Goal: Communication & Community: Answer question/provide support

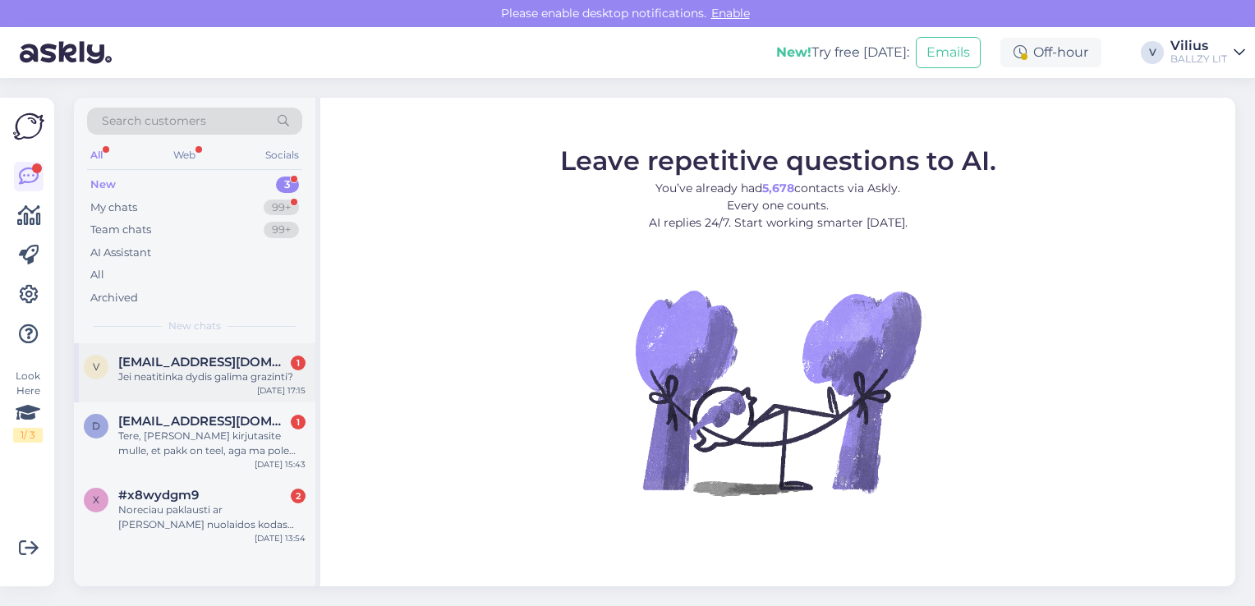
click at [189, 365] on span "[EMAIL_ADDRESS][DOMAIN_NAME]" at bounding box center [203, 362] width 171 height 15
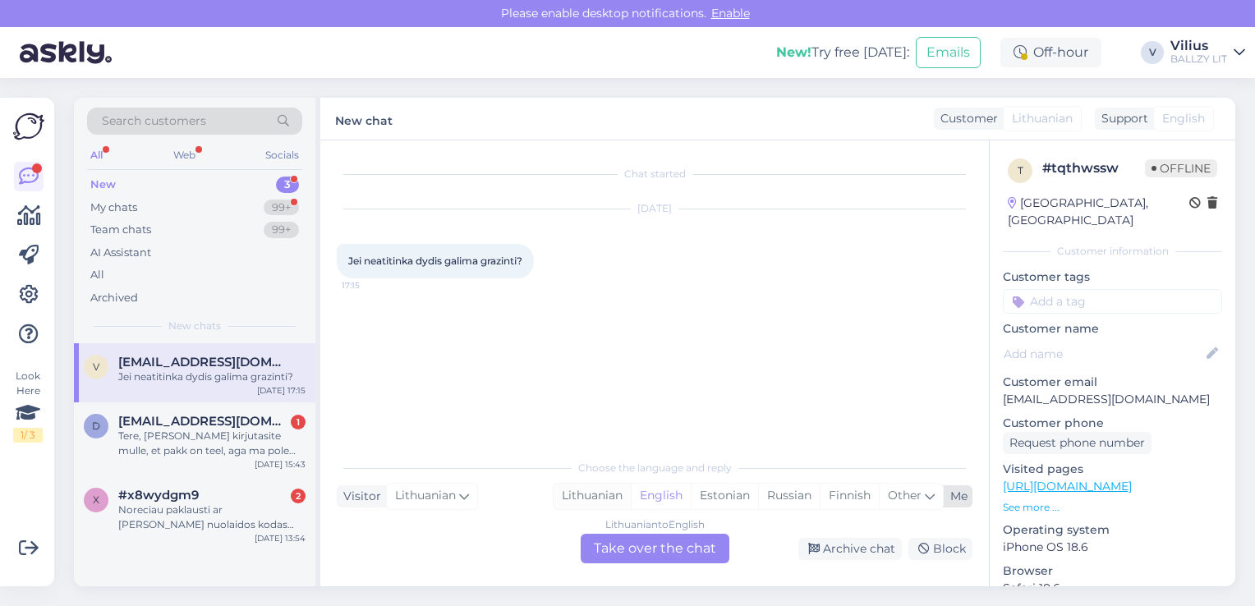
click at [568, 493] on div "Lithuanian" at bounding box center [591, 496] width 77 height 25
click at [643, 553] on div "Lithuanian to Lithuanian Take over the chat" at bounding box center [655, 549] width 149 height 30
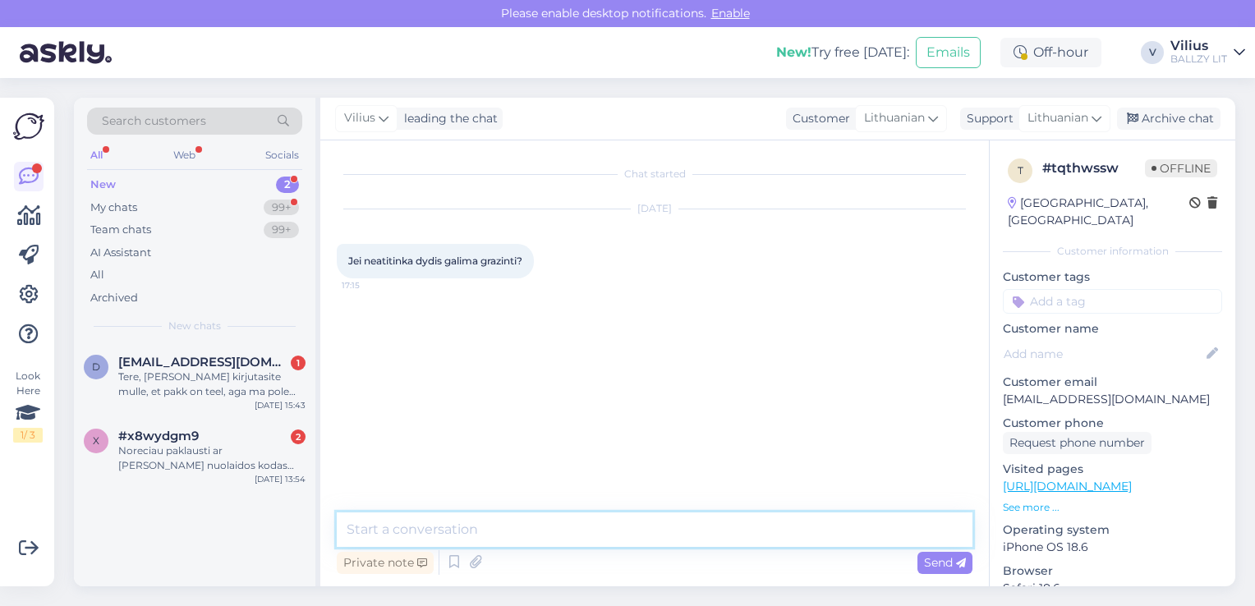
click at [555, 527] on textarea at bounding box center [655, 529] width 636 height 34
type textarea "Laba diena, taip, grąžinimo taisykles rasite čia:"
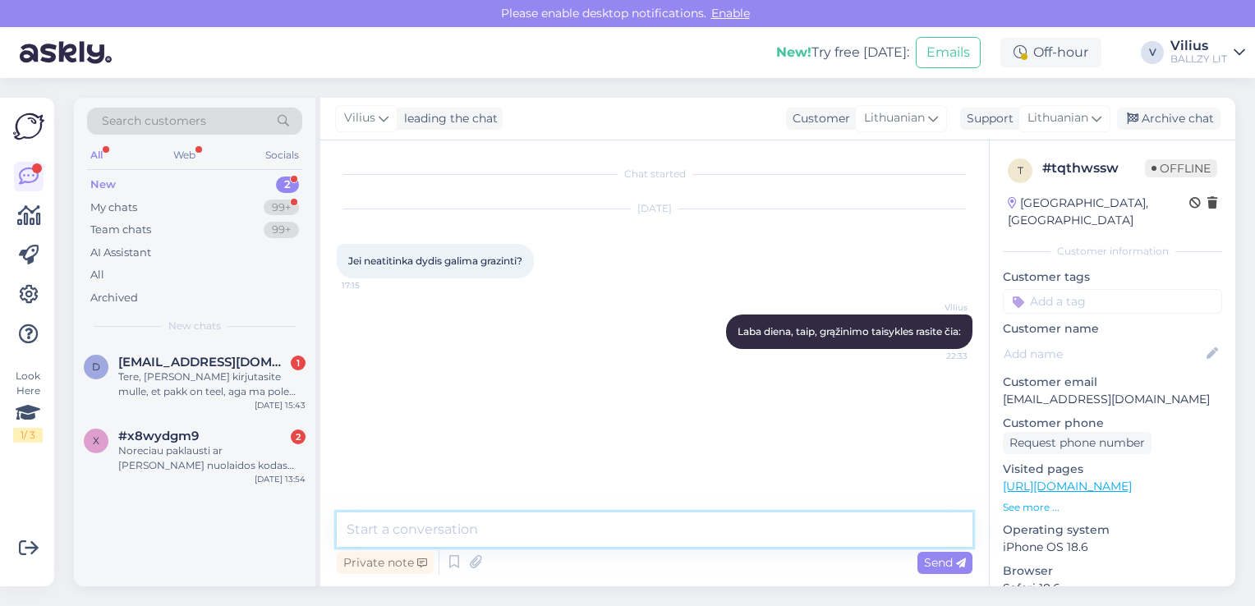
paste textarea "[URL][DOMAIN_NAME]"
type textarea "[URL][DOMAIN_NAME]"
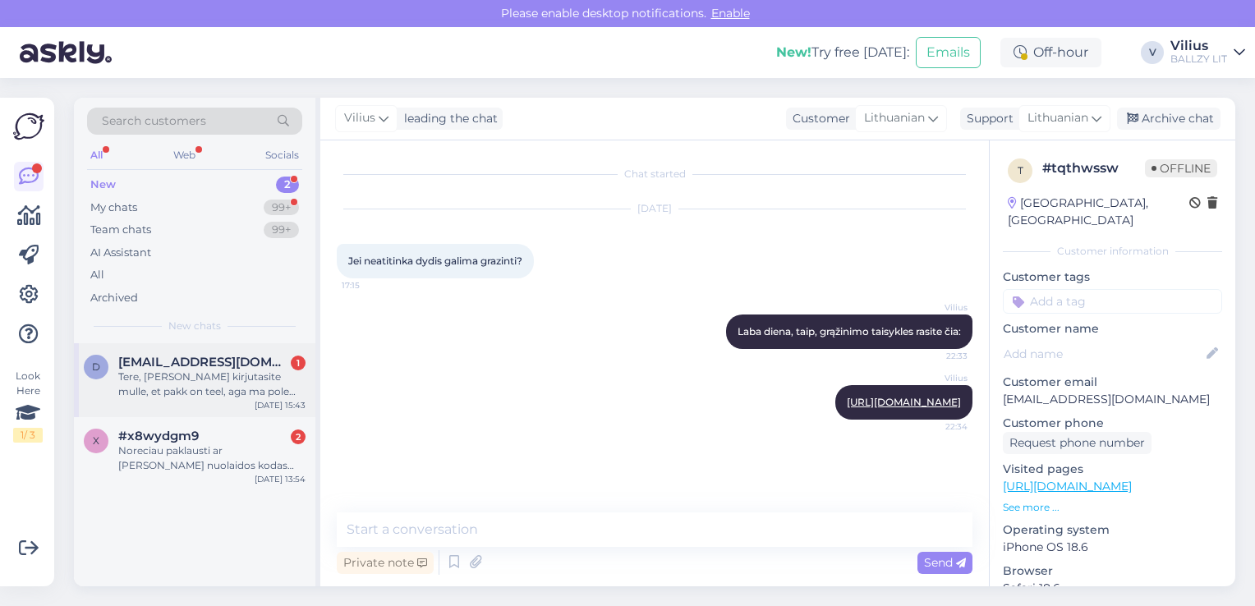
click at [218, 372] on div "Tere, [PERSON_NAME] kirjutasite mulle, et pakk on teel, aga ma pole terve nädal…" at bounding box center [211, 385] width 187 height 30
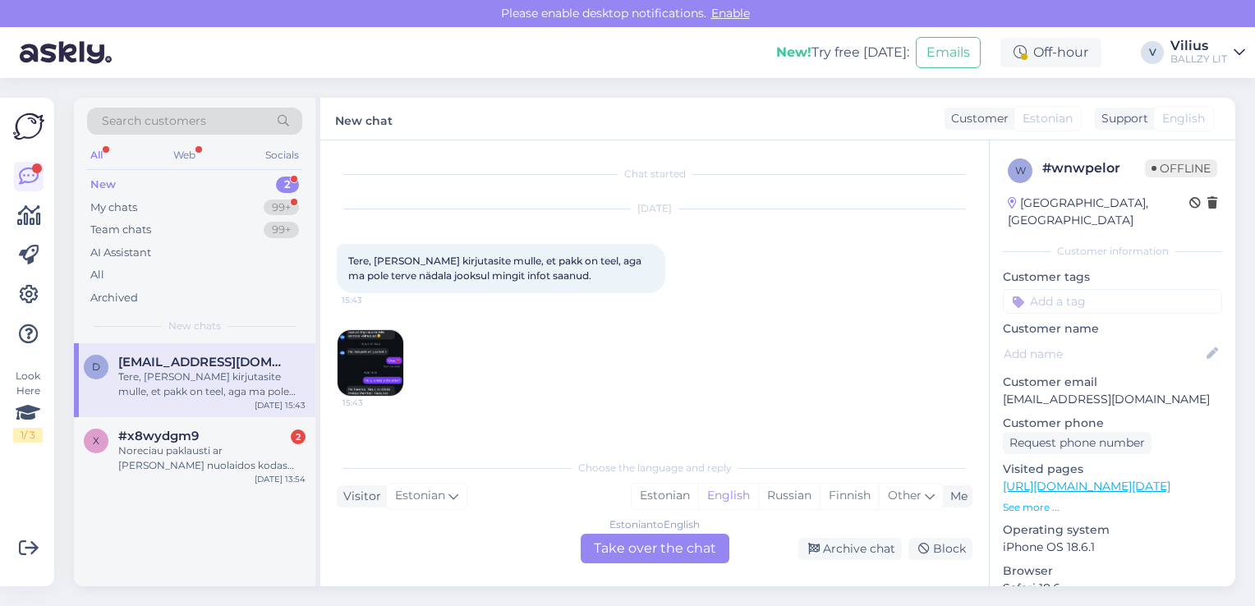
click at [666, 551] on div "Estonian to English Take over the chat" at bounding box center [655, 549] width 149 height 30
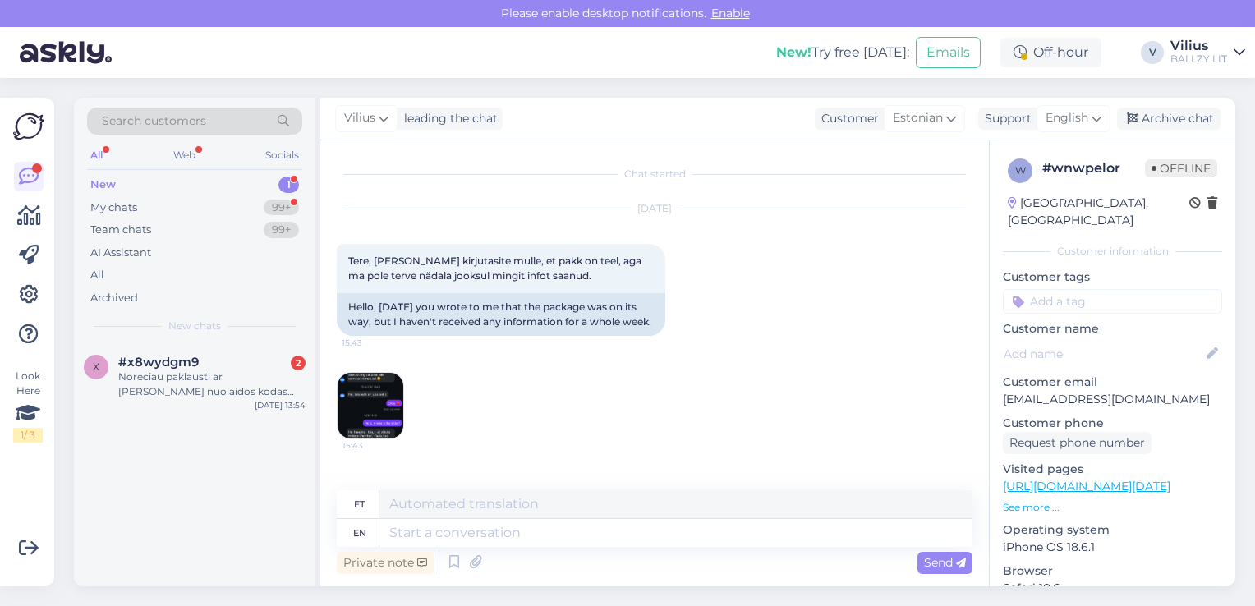
click at [370, 411] on img at bounding box center [371, 406] width 66 height 66
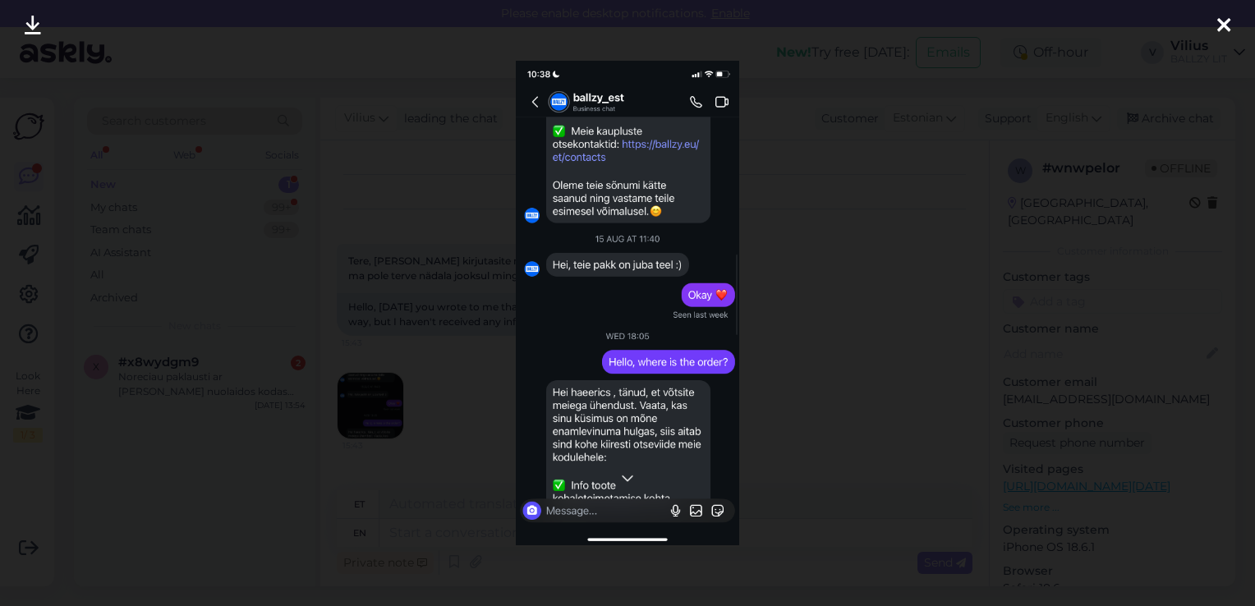
click at [458, 336] on div at bounding box center [627, 303] width 1255 height 606
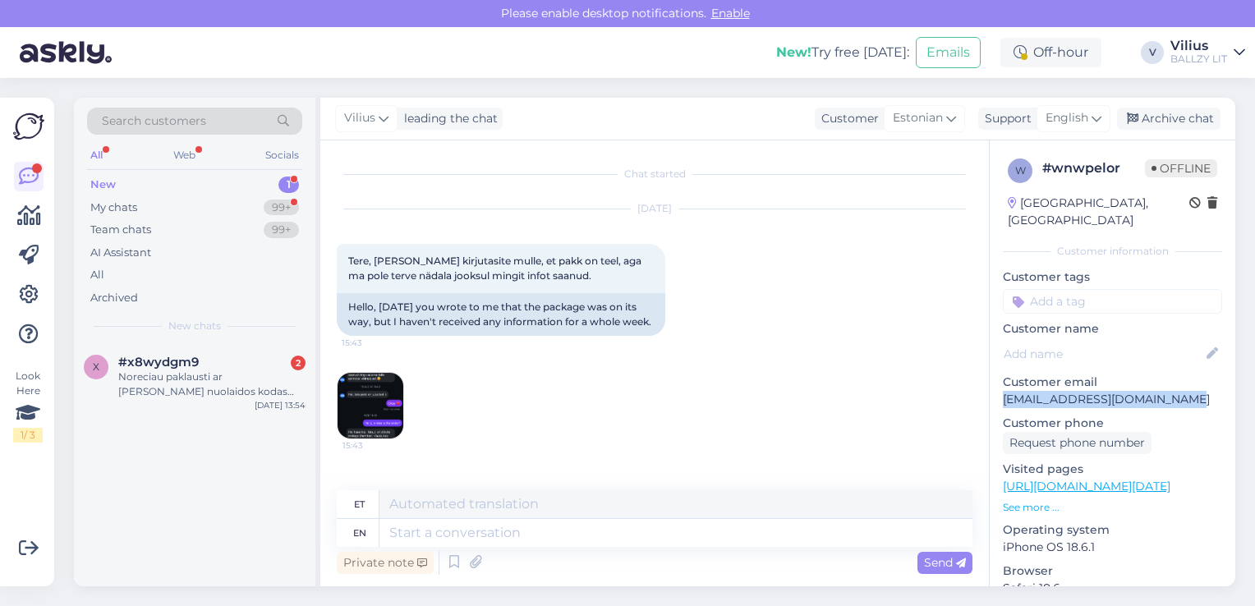
drag, startPoint x: 1005, startPoint y: 385, endPoint x: 1176, endPoint y: 379, distance: 170.9
click at [1176, 391] on p "[EMAIL_ADDRESS][DOMAIN_NAME]" at bounding box center [1112, 399] width 219 height 17
copy p "[EMAIL_ADDRESS][DOMAIN_NAME]"
click at [370, 420] on img at bounding box center [371, 406] width 66 height 66
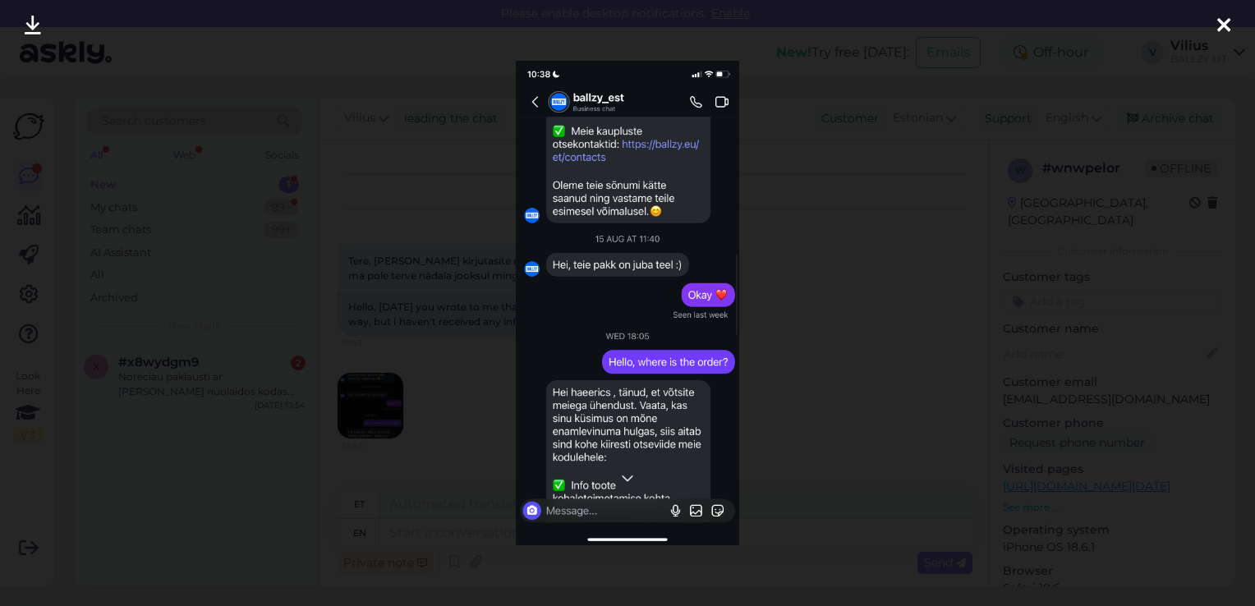
click at [877, 294] on div at bounding box center [627, 303] width 1255 height 606
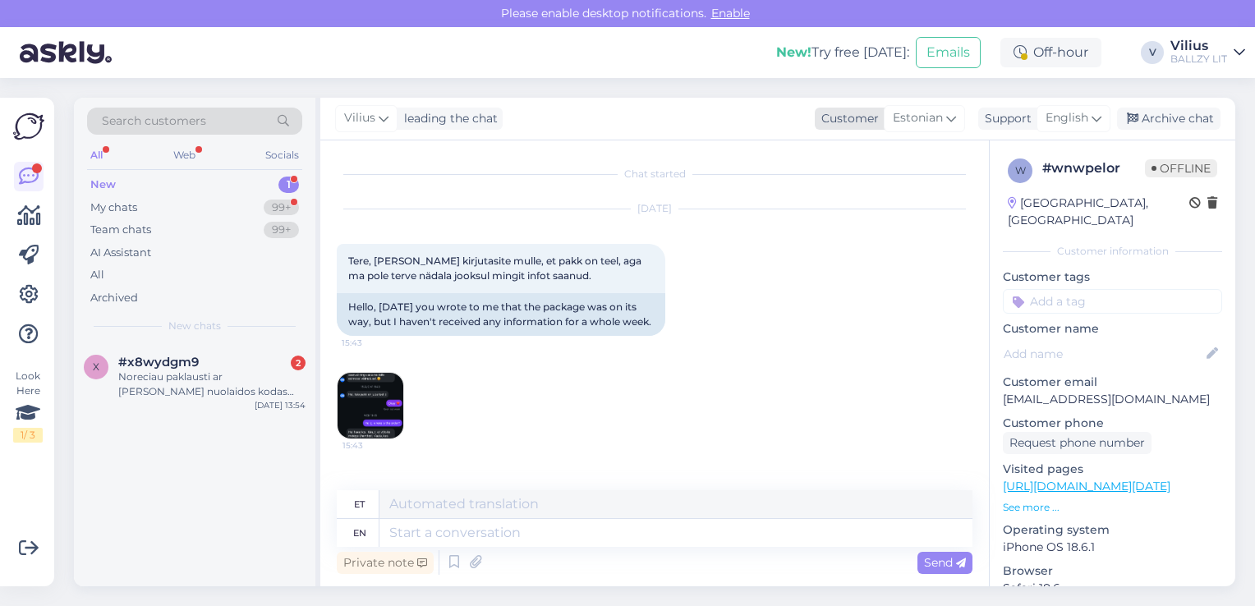
click at [945, 120] on div "Estonian" at bounding box center [924, 118] width 81 height 26
type input "lith"
click at [875, 190] on link "Lithuanian" at bounding box center [890, 191] width 181 height 26
click at [1060, 127] on span "English" at bounding box center [1066, 118] width 43 height 18
type input "lith"
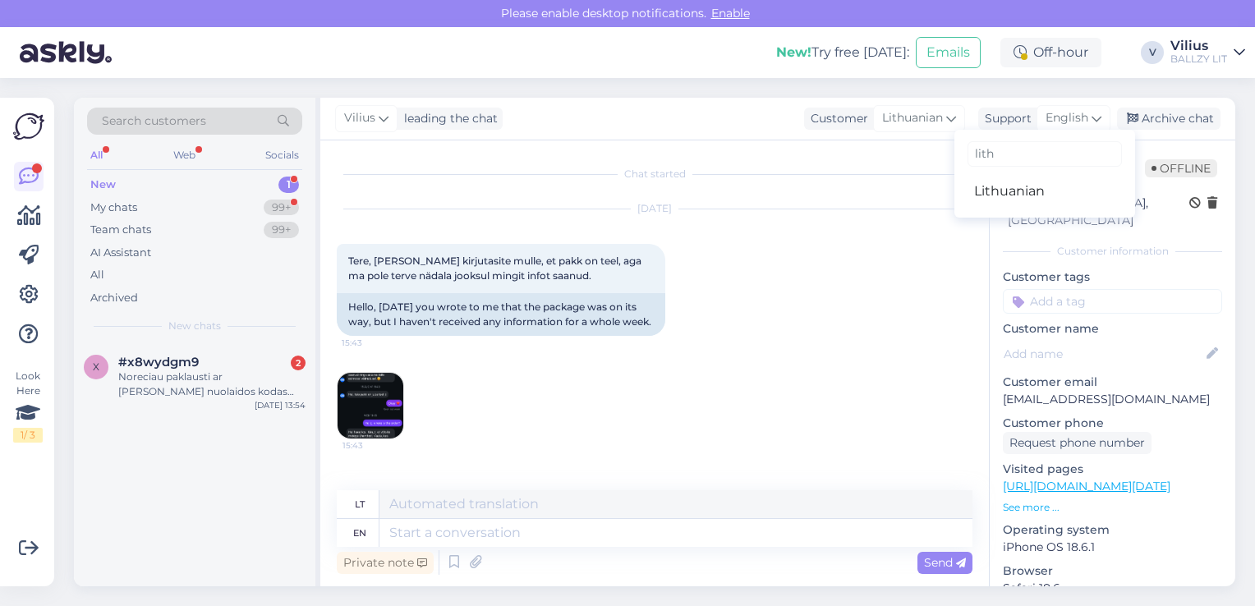
click at [1022, 174] on ul "Lithuanian" at bounding box center [1044, 191] width 181 height 39
click at [1017, 192] on link "Lithuanian" at bounding box center [1044, 191] width 181 height 26
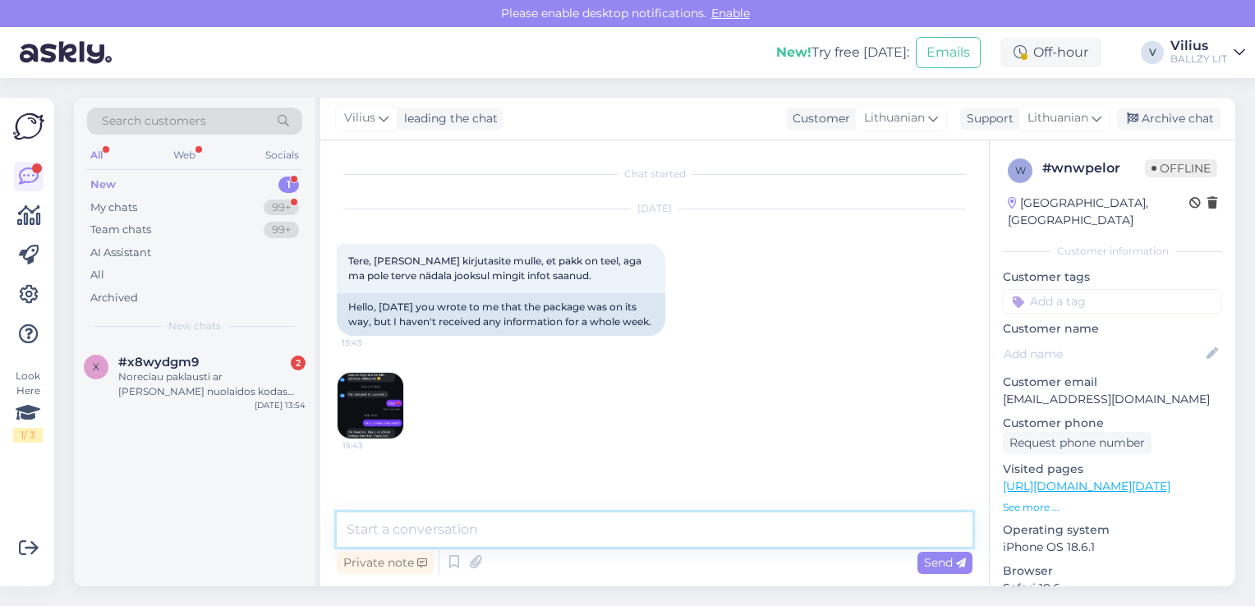
click at [545, 517] on textarea at bounding box center [655, 529] width 636 height 34
type textarea "[PERSON_NAME], gal galite nurodyti užsakymo numerį?"
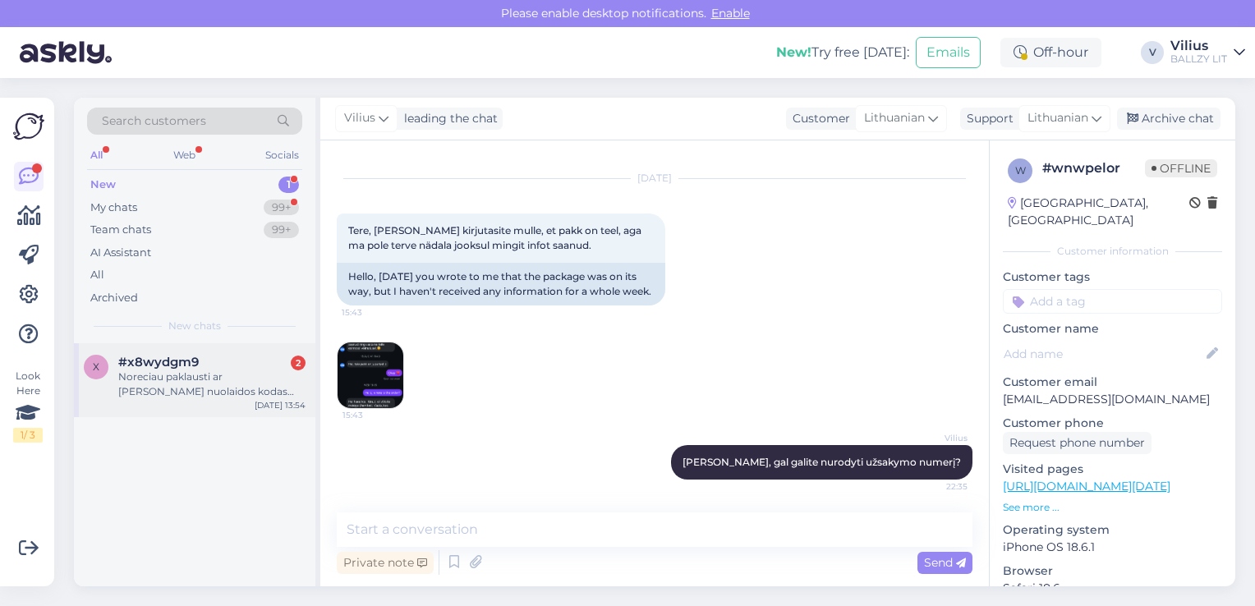
click at [230, 393] on div "Noreciau paklausti ar [PERSON_NAME] nuolaidos kodas SVAJOJIUKEDAI20 galioja ir …" at bounding box center [211, 385] width 187 height 30
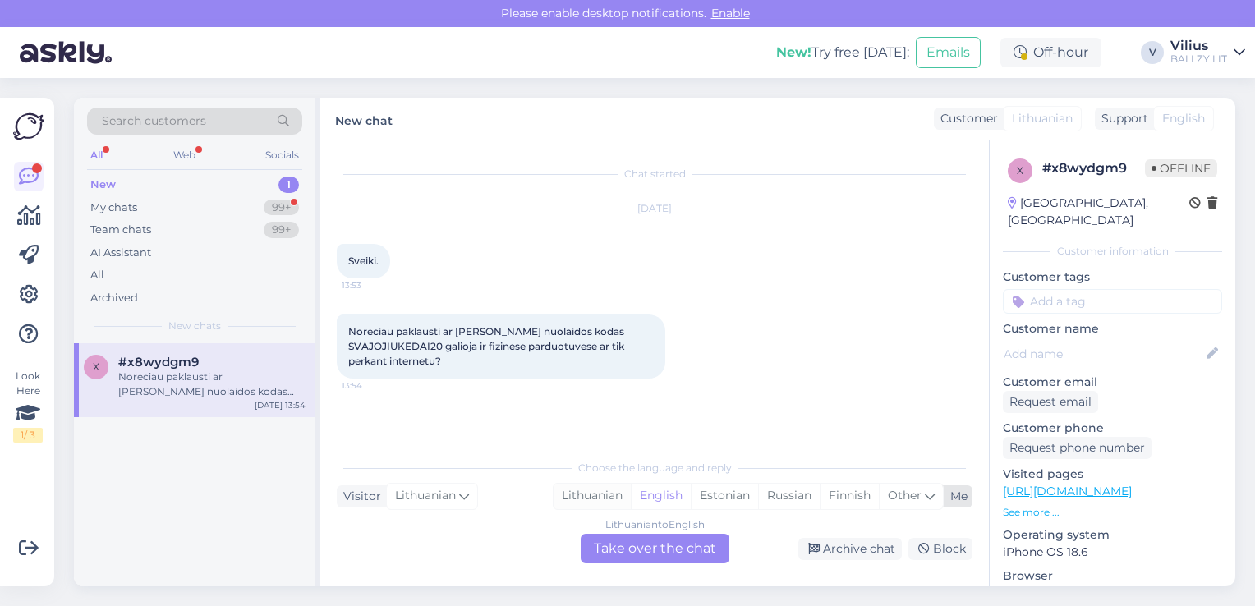
click at [590, 498] on div "Lithuanian" at bounding box center [591, 496] width 77 height 25
click at [631, 553] on div "Lithuanian to Lithuanian Take over the chat" at bounding box center [655, 549] width 149 height 30
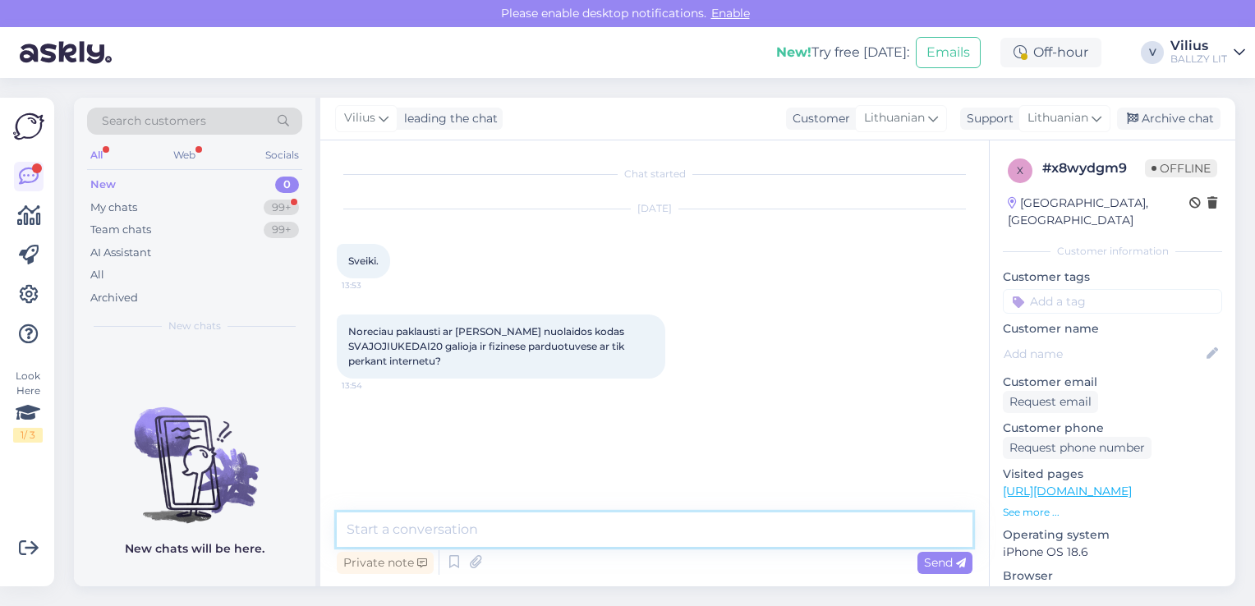
click at [581, 516] on textarea at bounding box center [655, 529] width 636 height 34
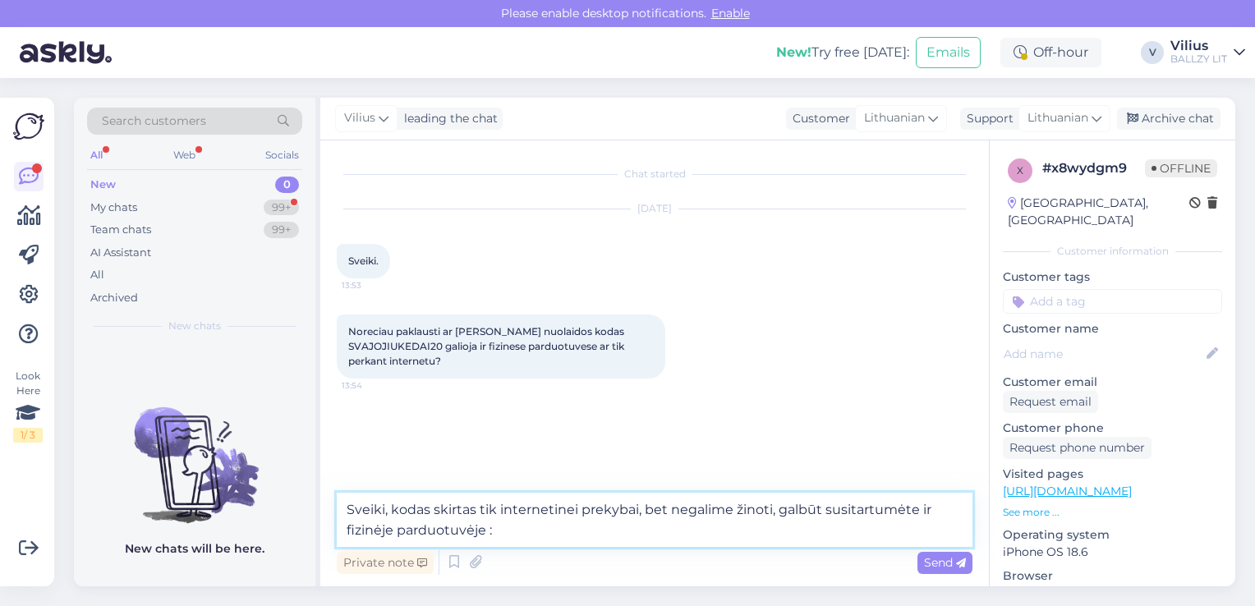
type textarea "Sveiki, kodas skirtas tik internetinei prekybai, bet negalime žinoti, galbūt su…"
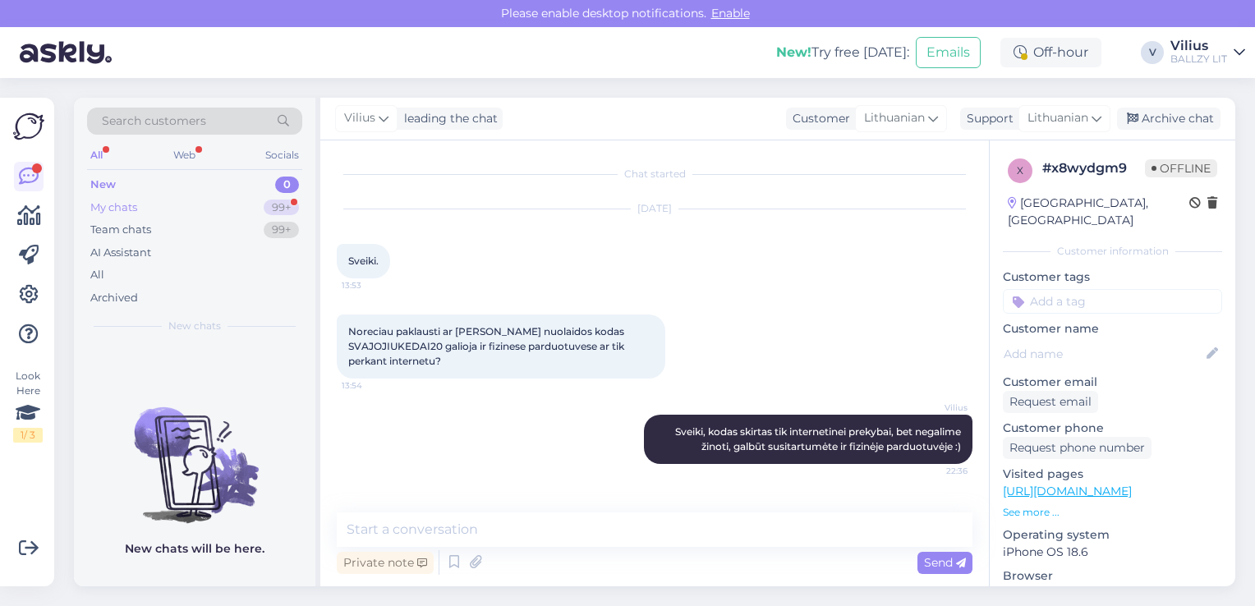
click at [124, 211] on div "My chats" at bounding box center [113, 208] width 47 height 16
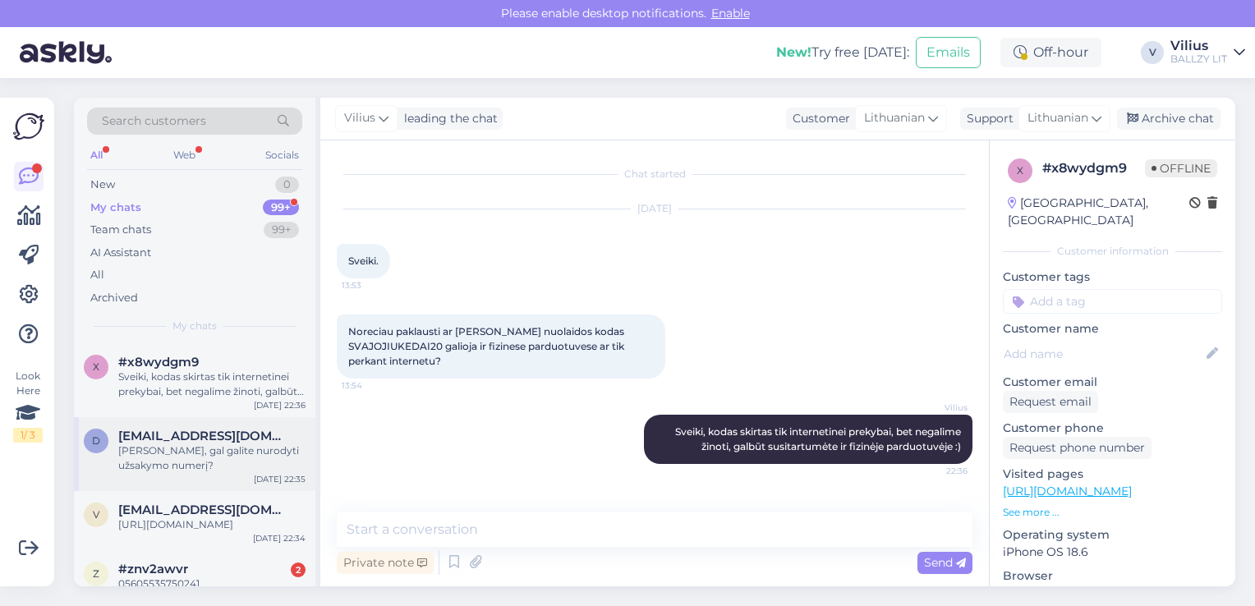
click at [201, 452] on div "[PERSON_NAME], gal galite nurodyti užsakymo numerį?" at bounding box center [211, 458] width 187 height 30
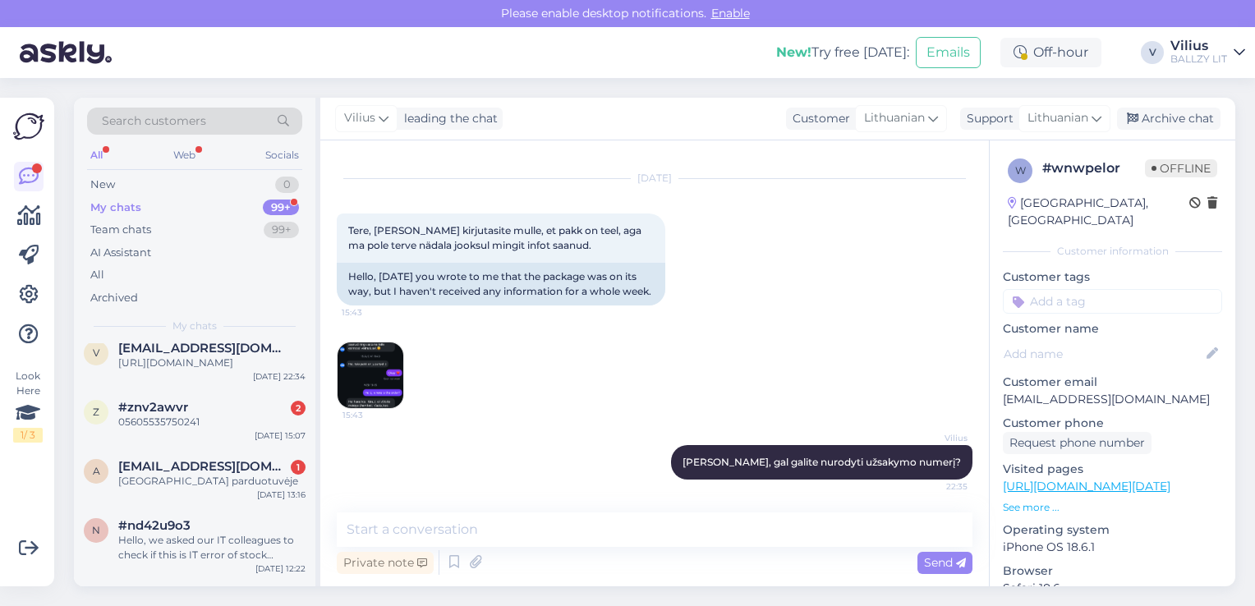
scroll to position [164, 0]
click at [162, 407] on div "z #znv2awvr 2 05605535750241 [DATE] 15:07" at bounding box center [194, 415] width 241 height 59
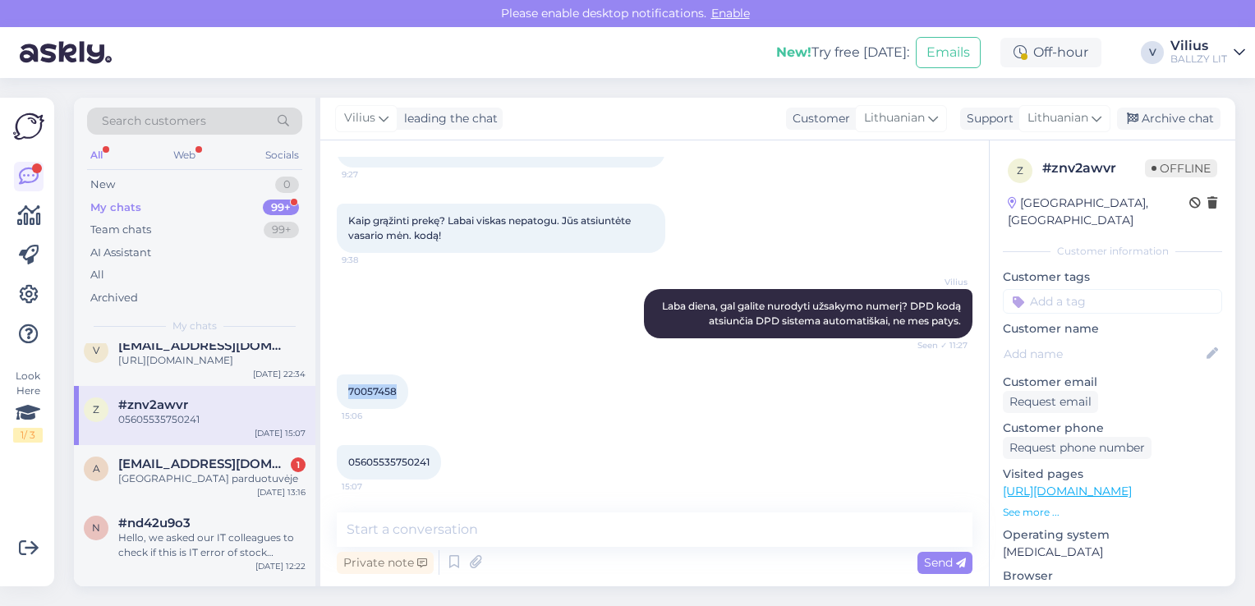
drag, startPoint x: 396, startPoint y: 390, endPoint x: 348, endPoint y: 392, distance: 47.7
click at [348, 392] on span "70057458" at bounding box center [372, 391] width 48 height 12
copy span "70057458"
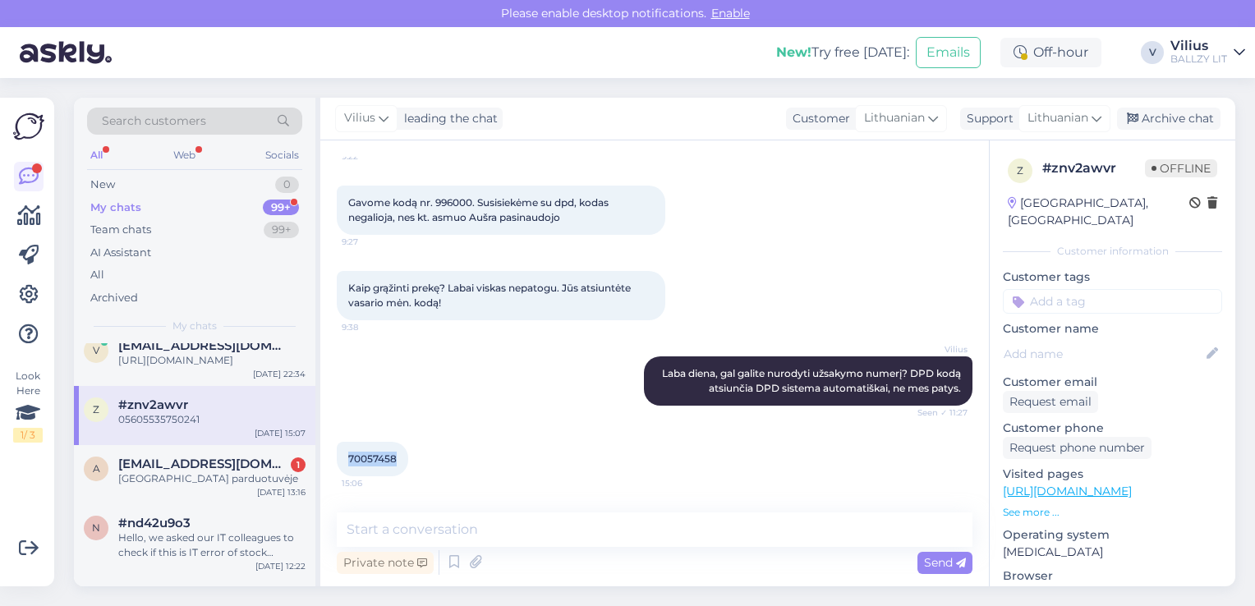
scroll to position [491, 0]
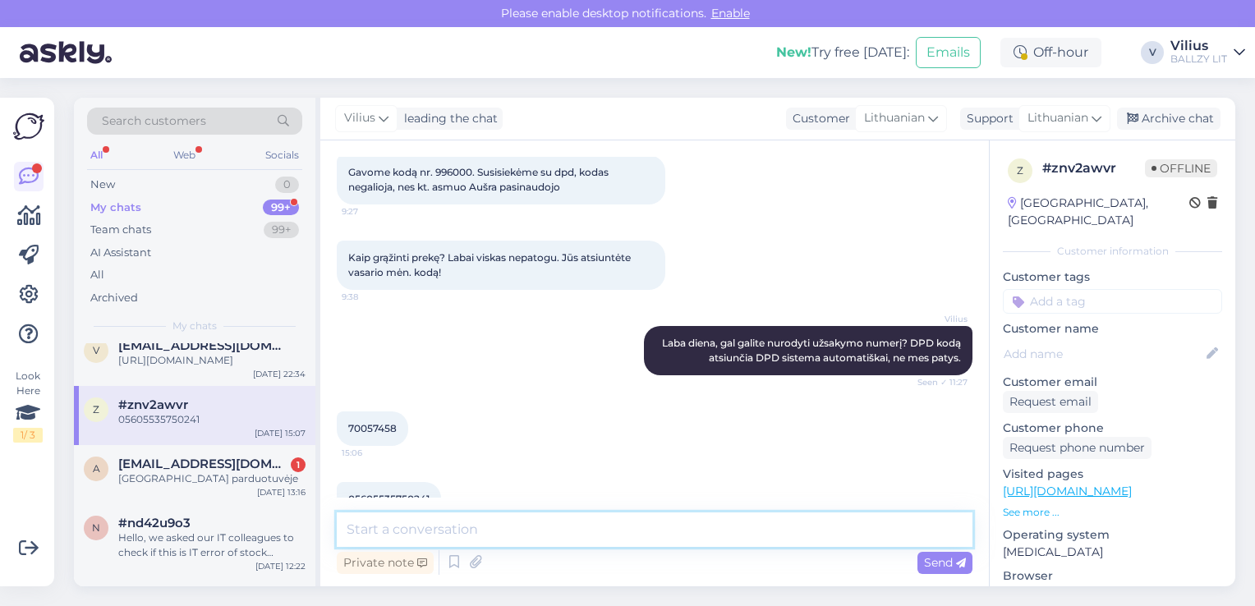
click at [459, 530] on textarea at bounding box center [655, 529] width 636 height 34
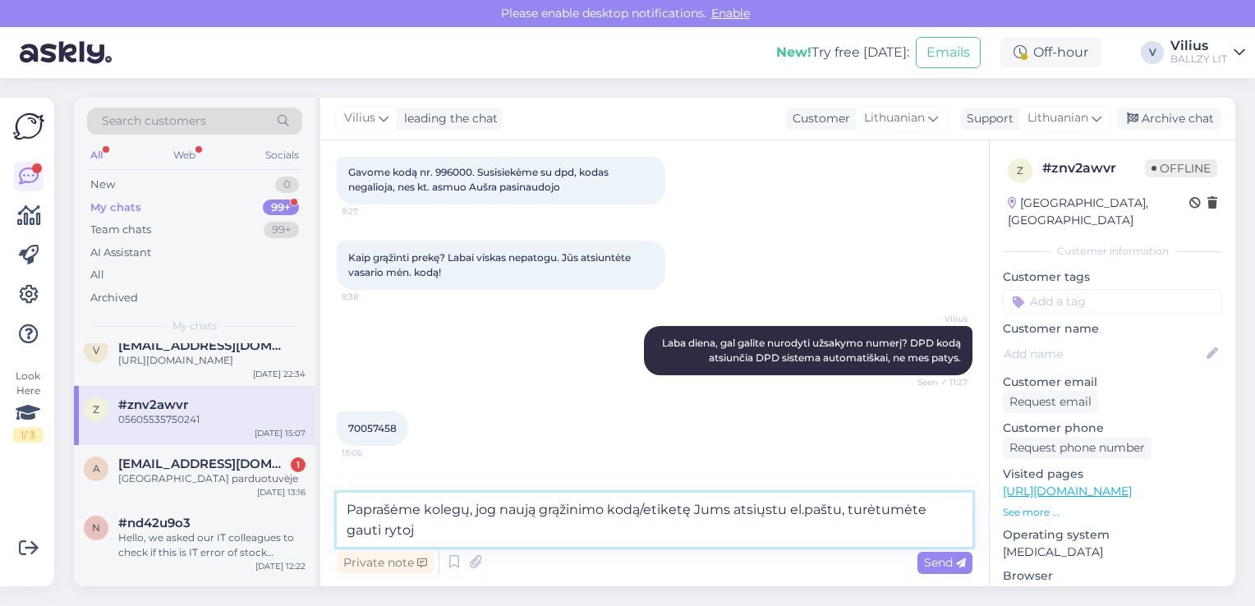
type textarea "Paprašėme kolegų, jog naują grąžinimo kodą/etiketę Jums atsiųstu el.paštu, turė…"
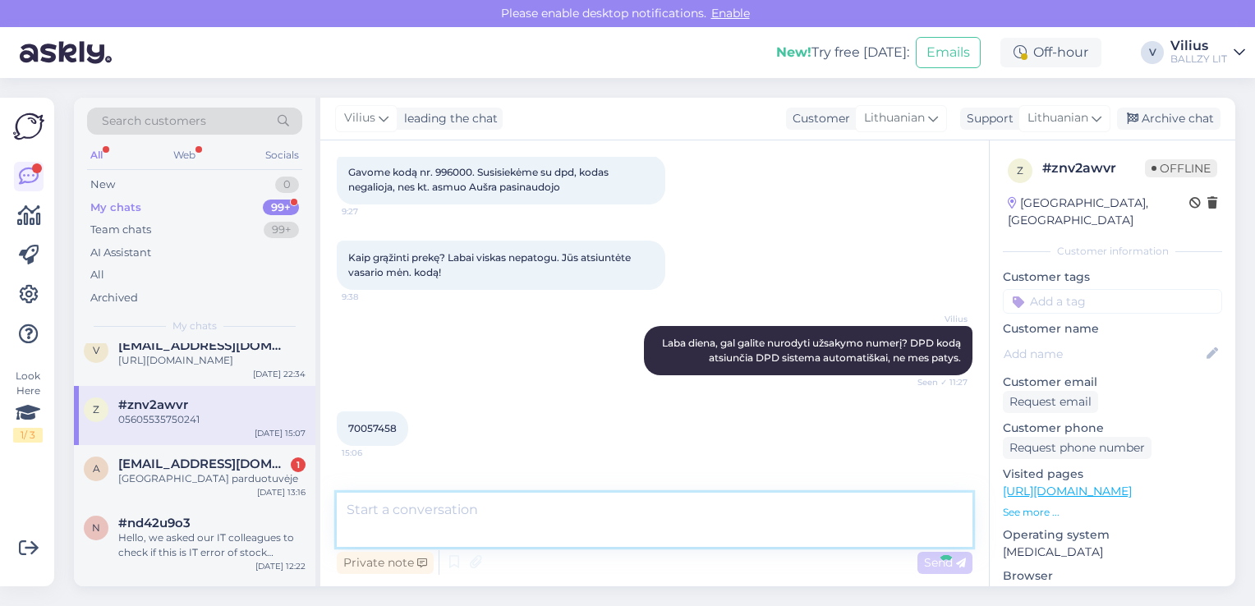
scroll to position [613, 0]
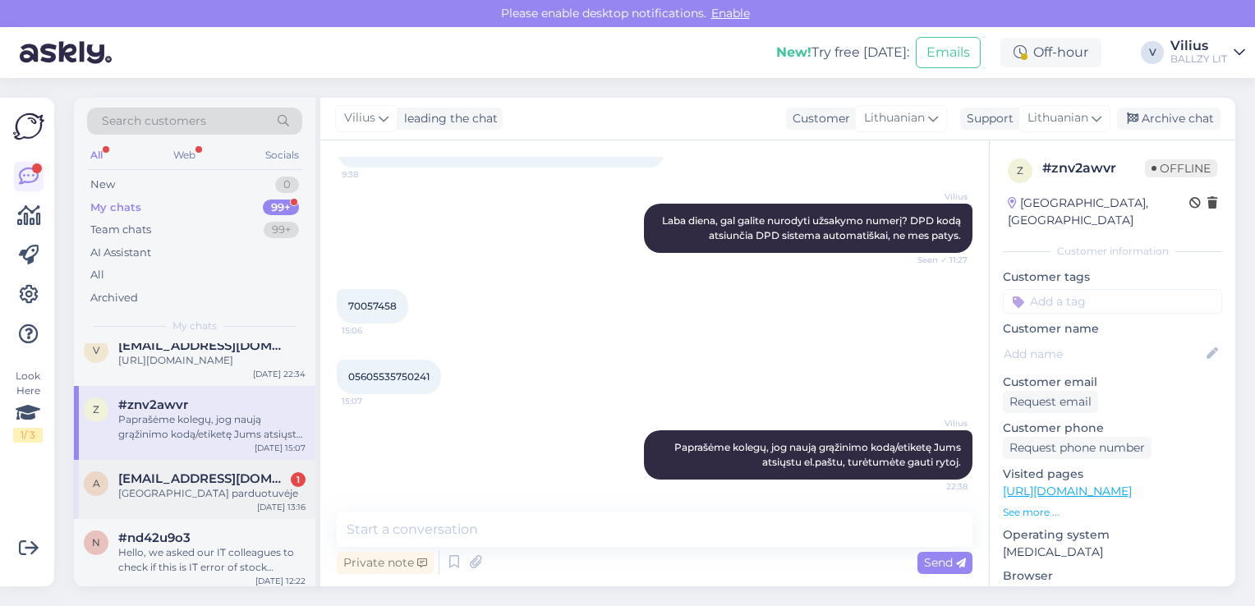
click at [172, 519] on div "a [EMAIL_ADDRESS][DOMAIN_NAME] 1 Fizinėje parduotuvėje [DATE] 13:16" at bounding box center [194, 489] width 241 height 59
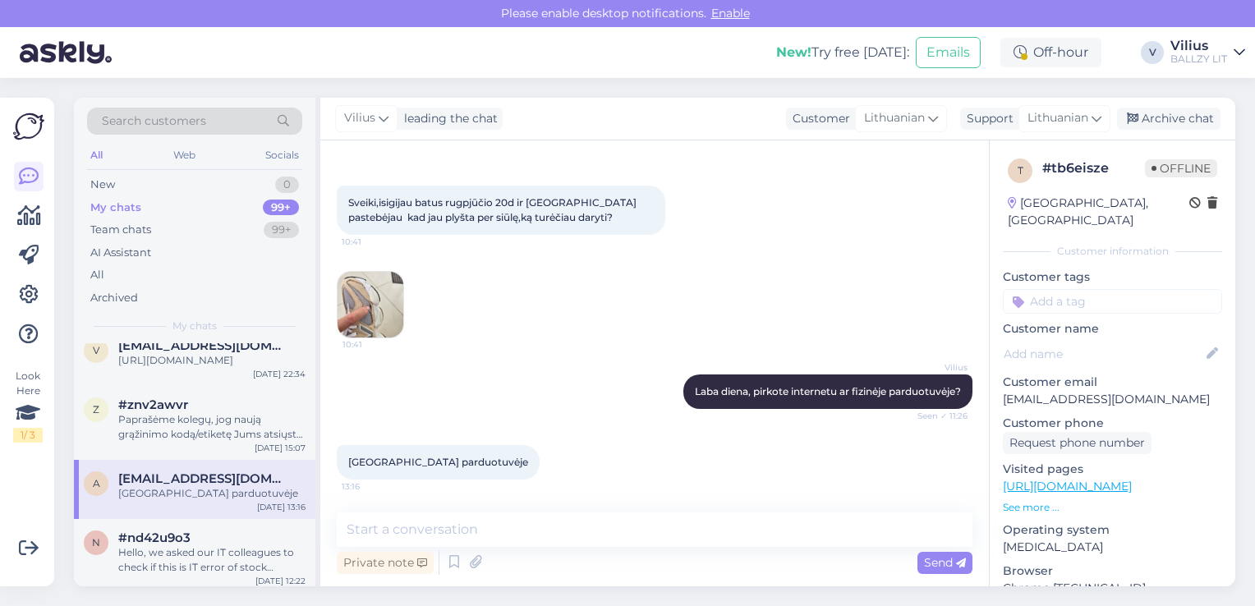
scroll to position [522, 0]
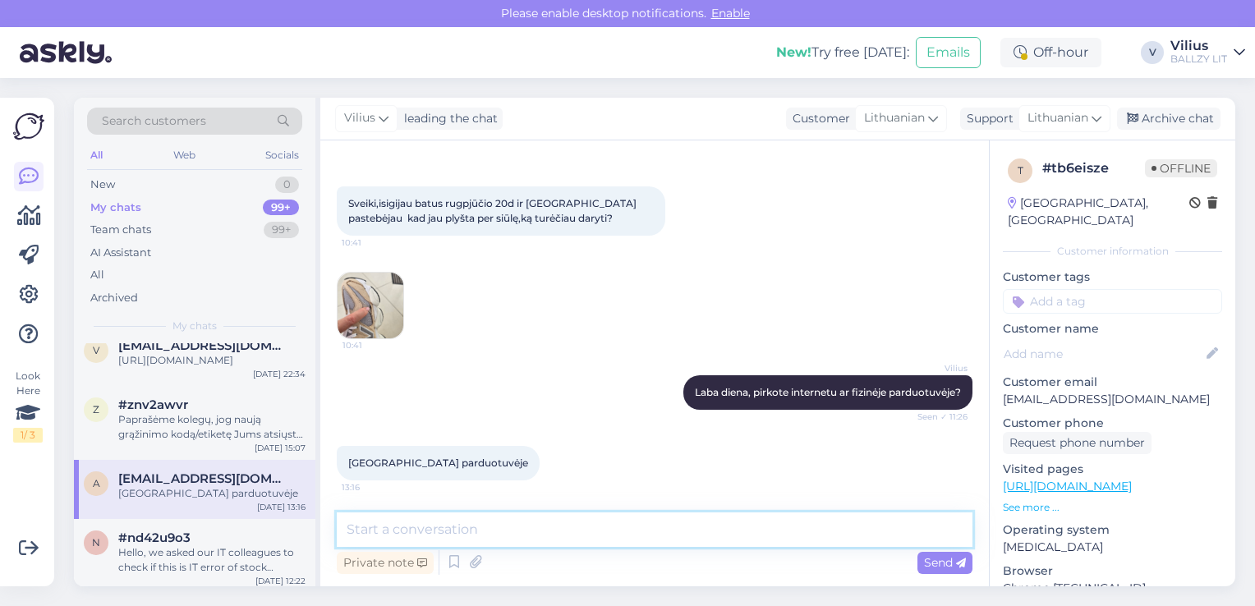
click at [489, 530] on textarea at bounding box center [655, 529] width 636 height 34
type textarea "Tuomet turėtumėte batus pristartyti į fizinę parduotuvę."
